Goal: Task Accomplishment & Management: Manage account settings

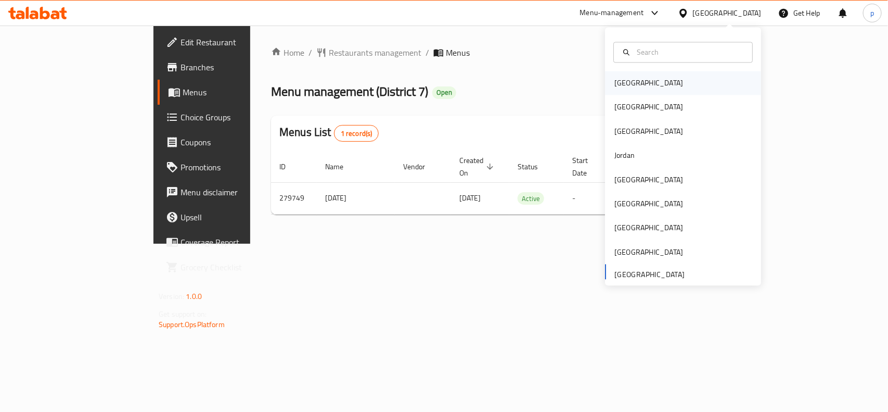
click at [641, 81] on div "[GEOGRAPHIC_DATA]" at bounding box center [683, 83] width 156 height 24
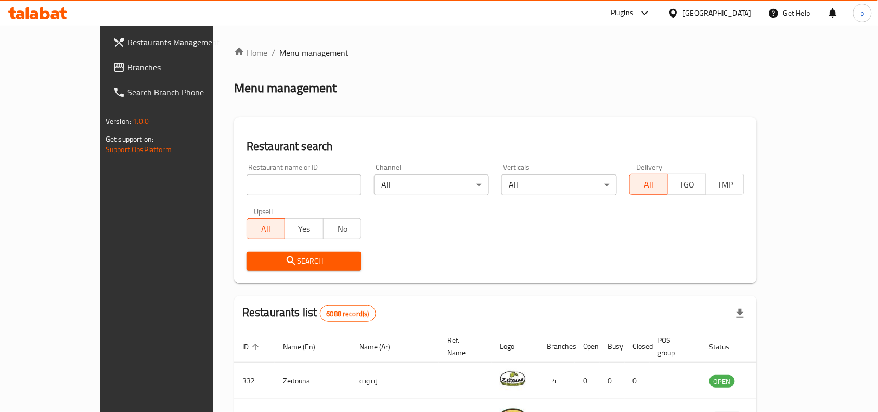
click at [749, 7] on div "[GEOGRAPHIC_DATA]" at bounding box center [717, 12] width 69 height 11
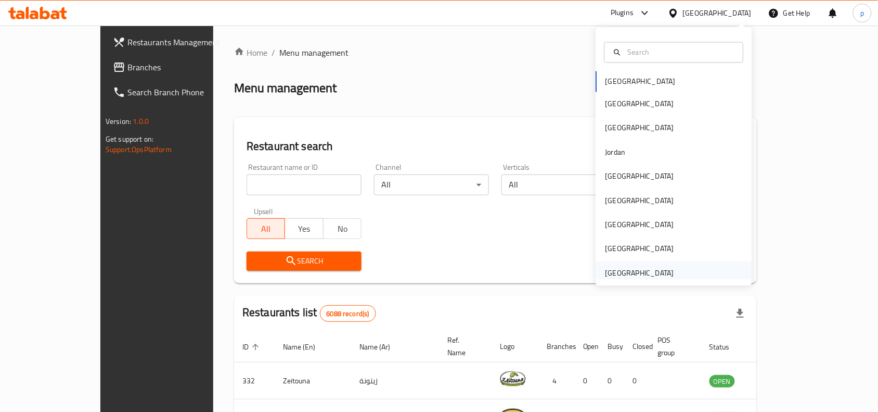
click at [654, 273] on div "[GEOGRAPHIC_DATA]" at bounding box center [640, 272] width 69 height 11
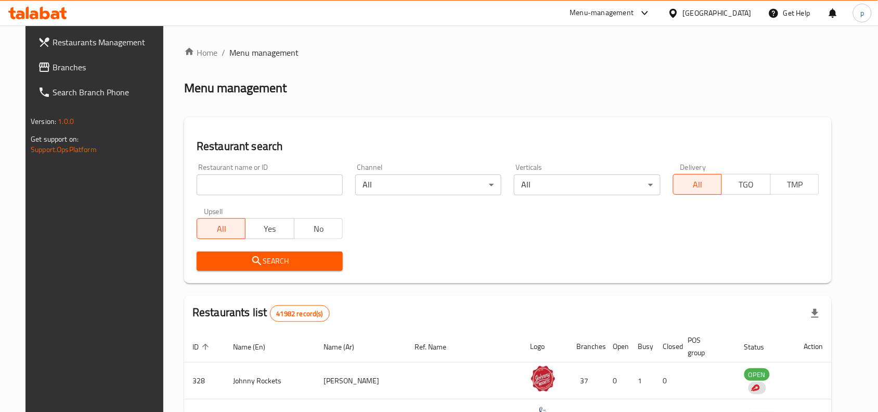
click at [48, 57] on link "Branches" at bounding box center [101, 67] width 143 height 25
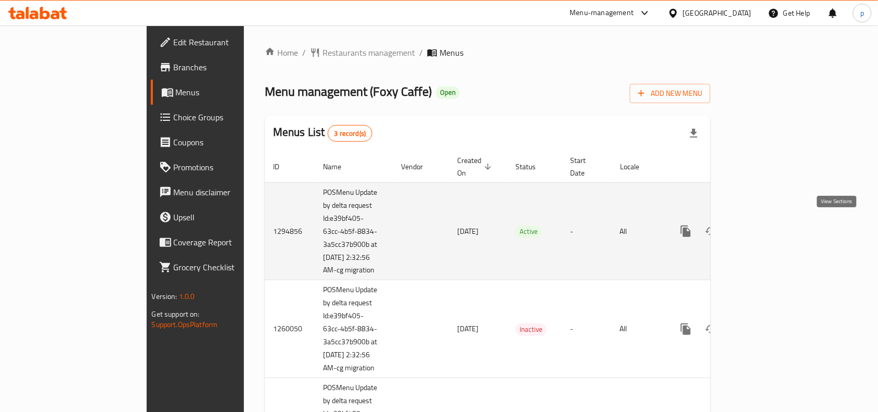
click at [774, 233] on link "enhanced table" at bounding box center [761, 231] width 25 height 25
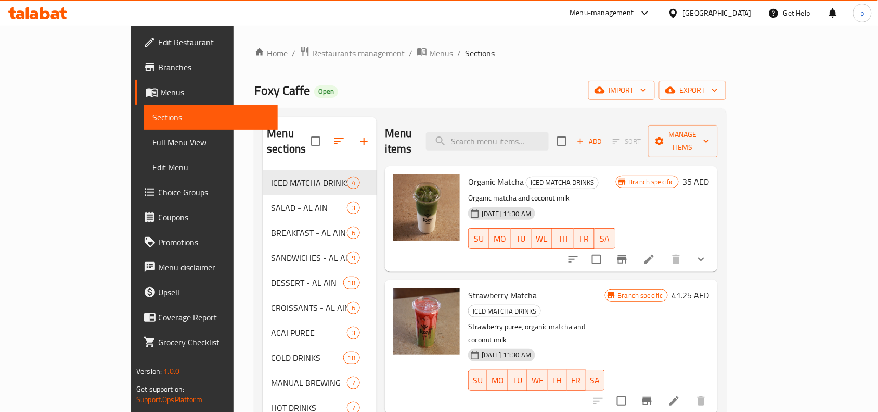
click at [158, 45] on span "Edit Restaurant" at bounding box center [213, 42] width 111 height 12
